Goal: Find specific page/section: Find specific page/section

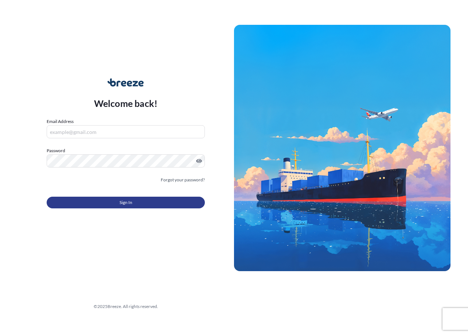
type input "[EMAIL_ADDRESS][DOMAIN_NAME]"
click at [119, 200] on button "Sign In" at bounding box center [126, 203] width 158 height 12
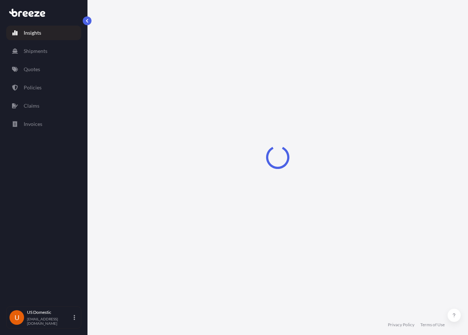
select select "2025"
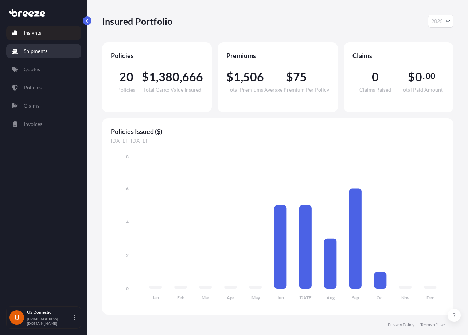
click at [31, 57] on link "Shipments" at bounding box center [43, 51] width 75 height 15
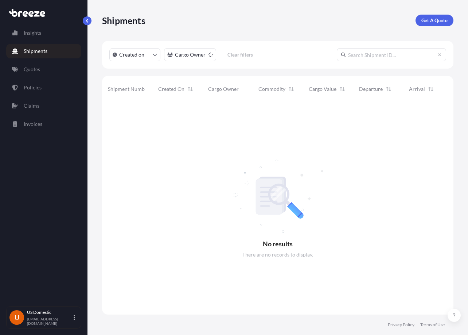
scroll to position [233, 346]
click at [202, 57] on html "Insights Shipments Quotes Policies Claims Invoices U [GEOGRAPHIC_DATA] Domestic…" at bounding box center [234, 167] width 468 height 335
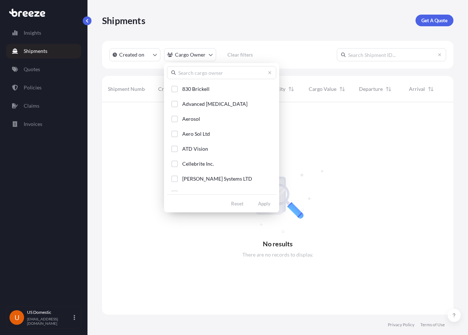
click at [205, 71] on input "text" at bounding box center [221, 72] width 109 height 13
click at [209, 94] on button "830 Brickell" at bounding box center [221, 88] width 109 height 13
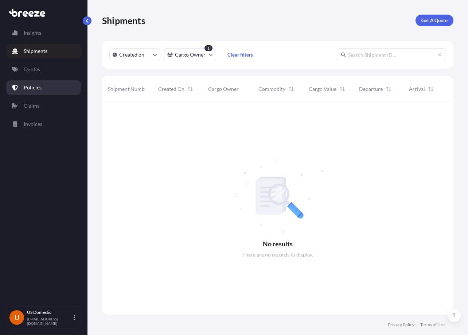
click at [40, 89] on p "Policies" at bounding box center [33, 87] width 18 height 7
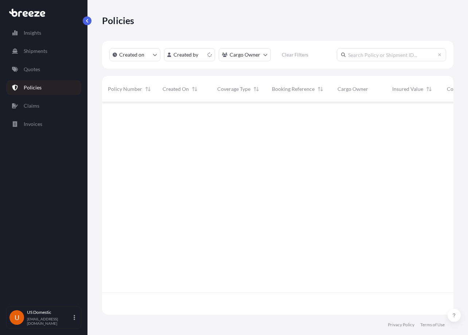
scroll to position [211, 346]
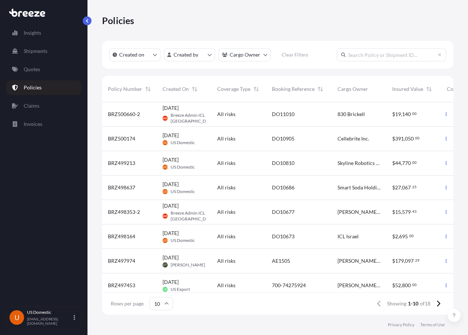
click at [392, 116] on span "$" at bounding box center [393, 114] width 3 height 5
